Goal: Find contact information: Find contact information

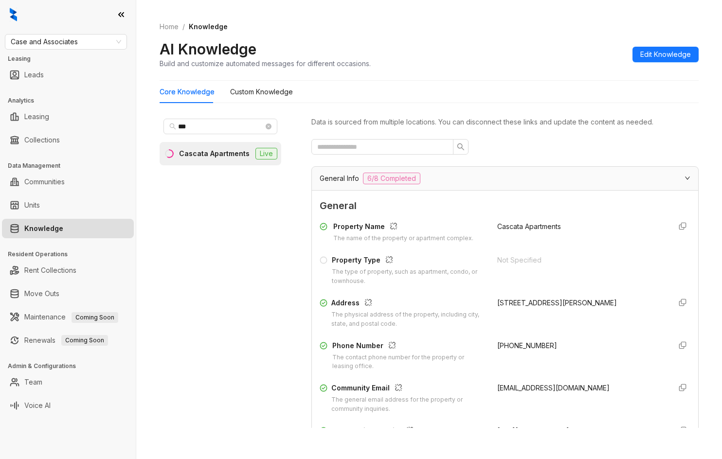
scroll to position [730, 0]
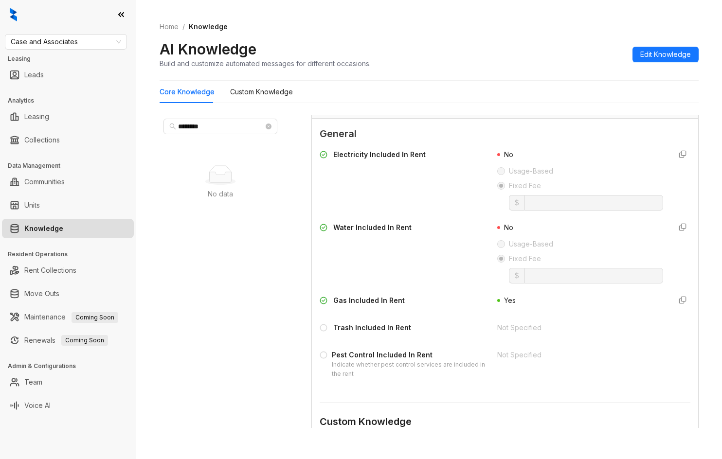
type input "*********"
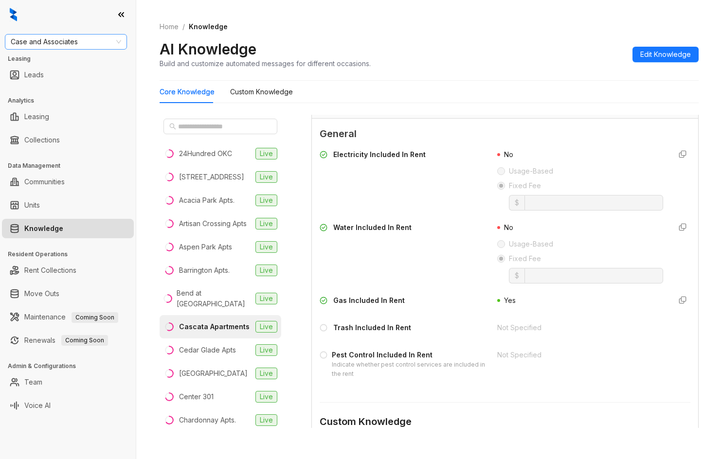
click at [94, 47] on span "Case and Associates" at bounding box center [66, 42] width 110 height 15
type input "*****"
click at [74, 53] on div "RR Living:::67857463f7016515c9012e11 RR Living" at bounding box center [66, 61] width 122 height 19
click at [74, 60] on div "RR Living" at bounding box center [66, 61] width 107 height 11
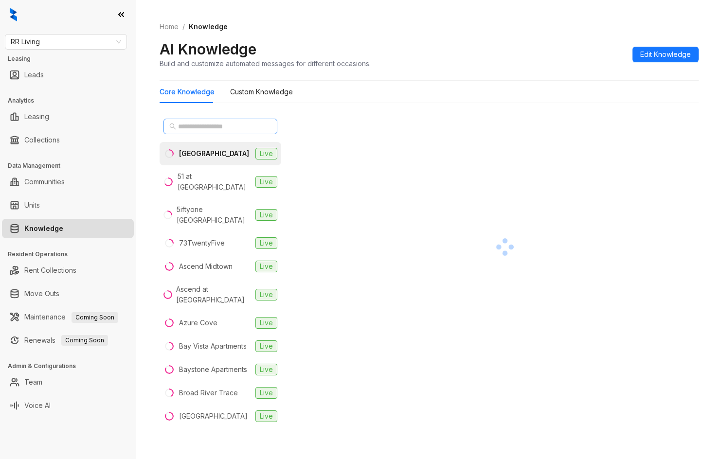
click at [266, 128] on span at bounding box center [269, 126] width 6 height 11
click at [1, 137] on ul "Collections" at bounding box center [68, 139] width 136 height 23
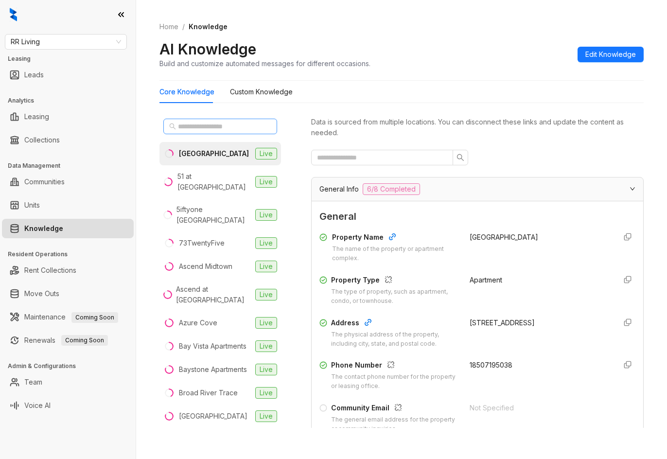
click at [176, 130] on span at bounding box center [172, 126] width 7 height 11
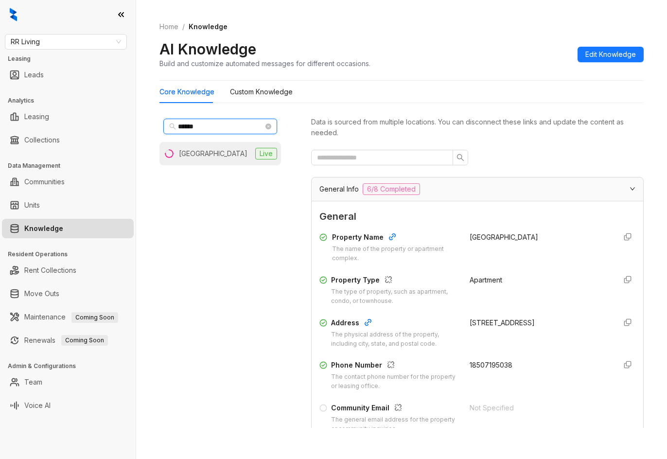
type input "******"
click at [199, 152] on div "[GEOGRAPHIC_DATA]" at bounding box center [213, 153] width 69 height 11
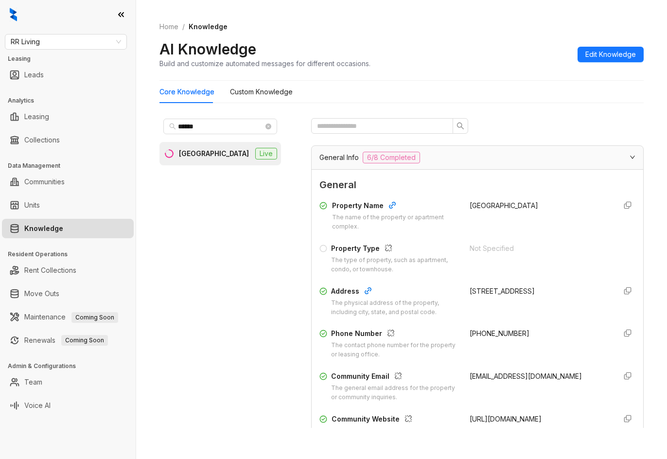
scroll to position [49, 0]
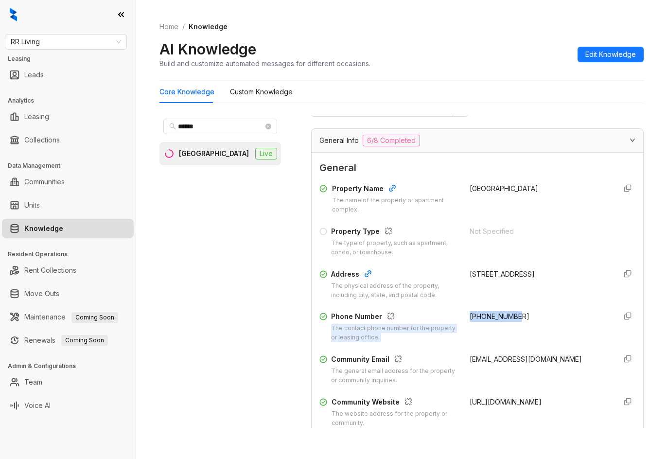
drag, startPoint x: 486, startPoint y: 310, endPoint x: 538, endPoint y: 313, distance: 52.6
click at [538, 313] on div "Phone Number The contact phone number for the property or leasing office. [PHON…" at bounding box center [478, 326] width 316 height 31
click at [487, 315] on span "+15018358500" at bounding box center [500, 316] width 60 height 8
click at [488, 315] on span "+15018358500" at bounding box center [500, 316] width 60 height 8
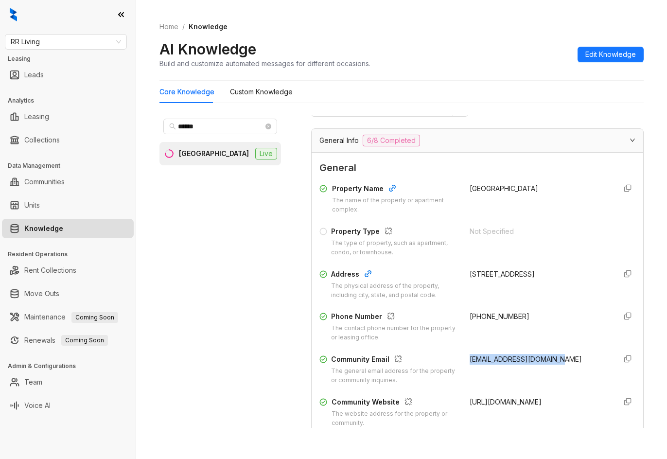
drag, startPoint x: 488, startPoint y: 361, endPoint x: 554, endPoint y: 364, distance: 66.2
click at [554, 364] on div "Community Email The general email address for the property or community inquiri…" at bounding box center [478, 369] width 316 height 31
copy span "indianhills@rrliving.com"
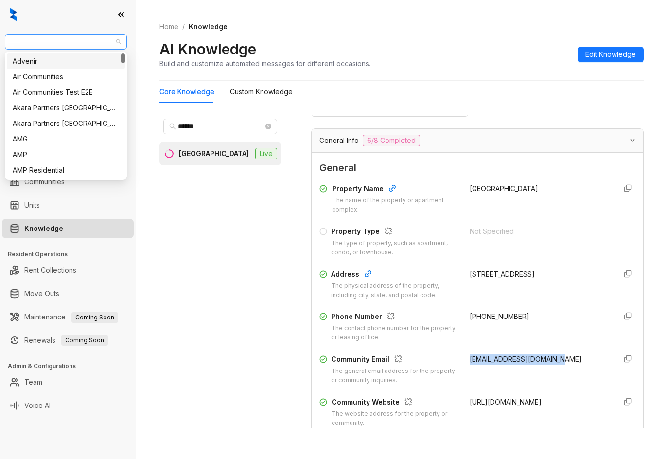
click at [42, 36] on span "RR Living" at bounding box center [66, 42] width 110 height 15
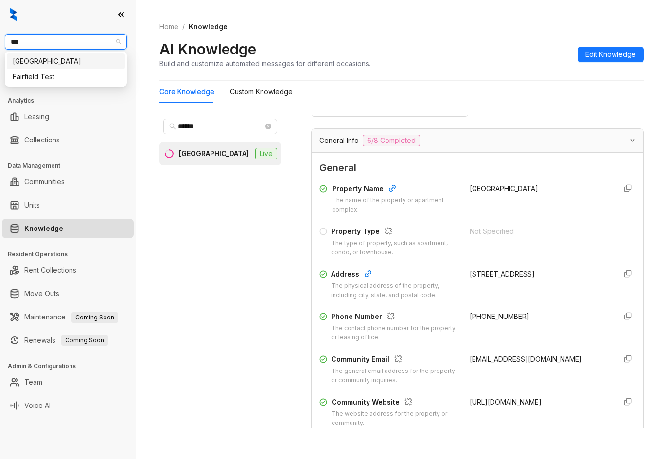
type input "****"
click at [48, 61] on div "Fairfield" at bounding box center [66, 61] width 107 height 11
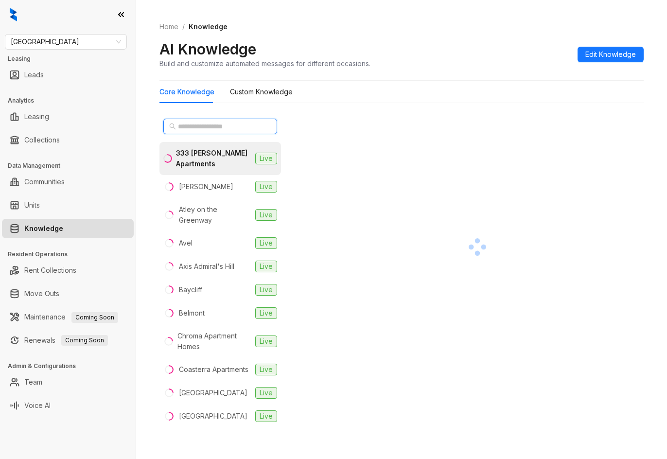
click at [230, 128] on input "text" at bounding box center [221, 126] width 86 height 11
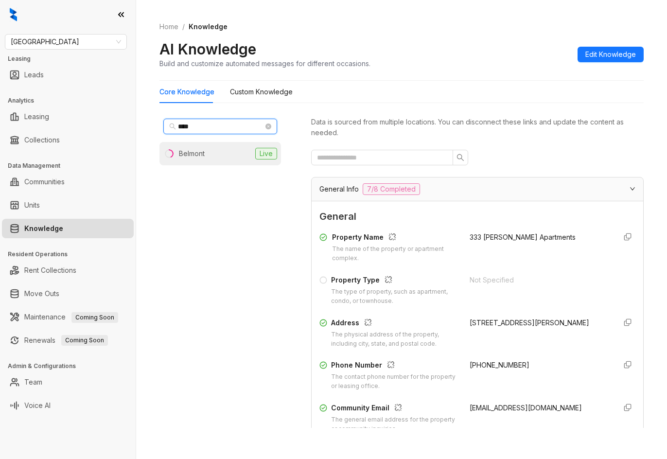
type input "****"
click at [230, 152] on li "Belmont Live" at bounding box center [221, 153] width 122 height 23
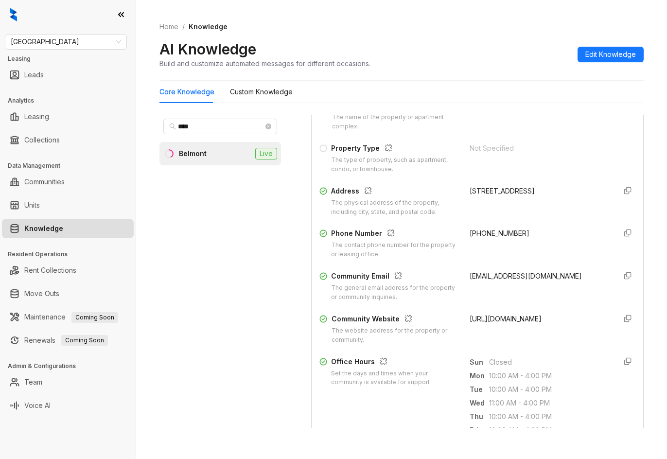
scroll to position [146, 0]
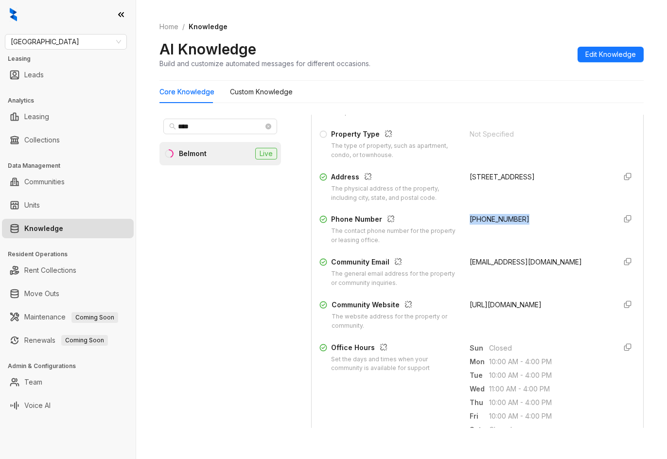
drag, startPoint x: 478, startPoint y: 216, endPoint x: 524, endPoint y: 216, distance: 46.2
click at [524, 216] on div "Phone Number The contact phone number for the property or leasing office. (925)…" at bounding box center [478, 229] width 316 height 31
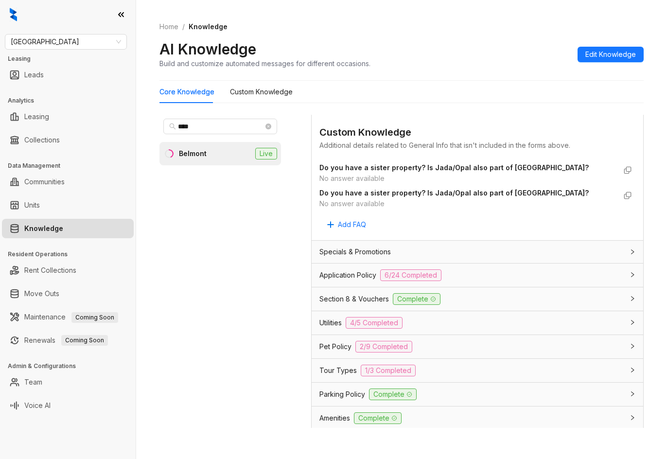
scroll to position [646, 0]
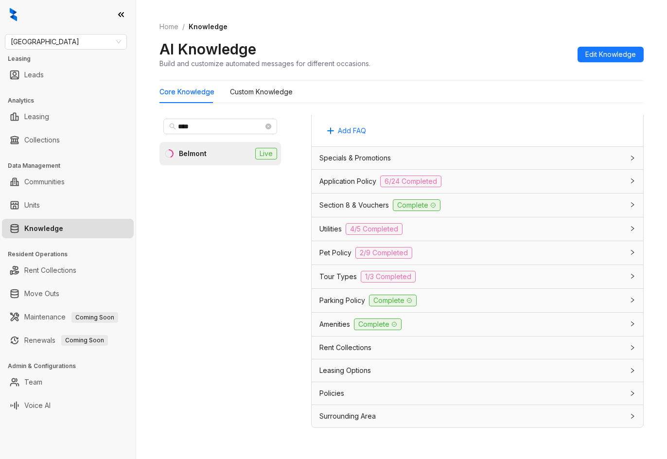
click at [359, 183] on span "Application Policy" at bounding box center [348, 181] width 57 height 11
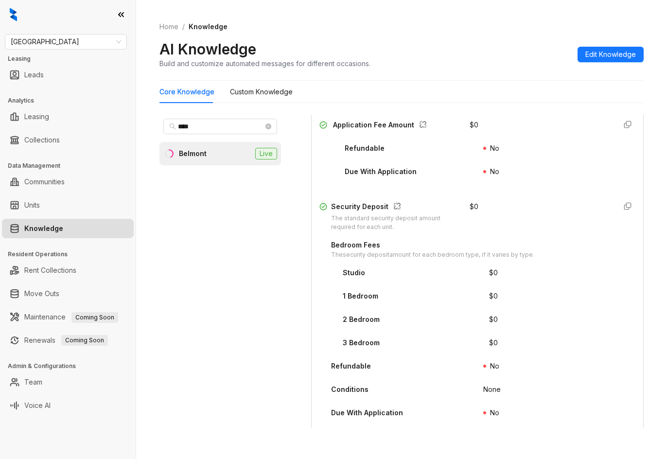
scroll to position [1181, 0]
